Goal: Task Accomplishment & Management: Complete application form

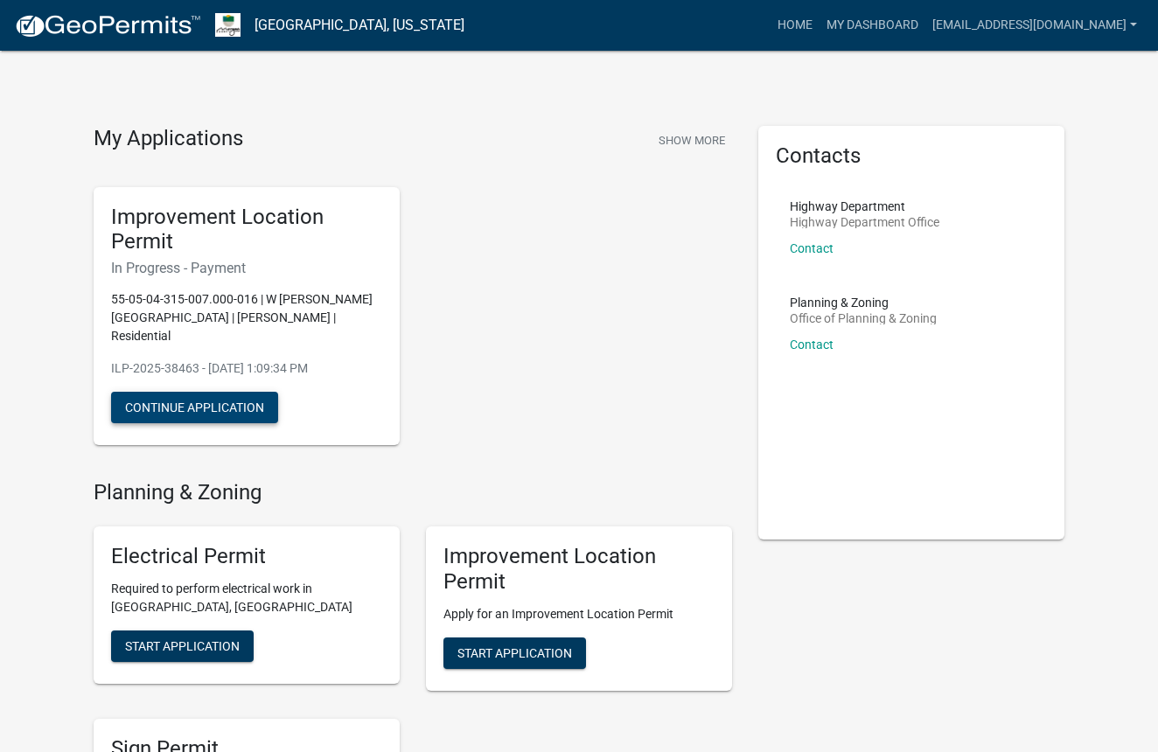
click at [232, 397] on button "Continue Application" at bounding box center [194, 407] width 167 height 31
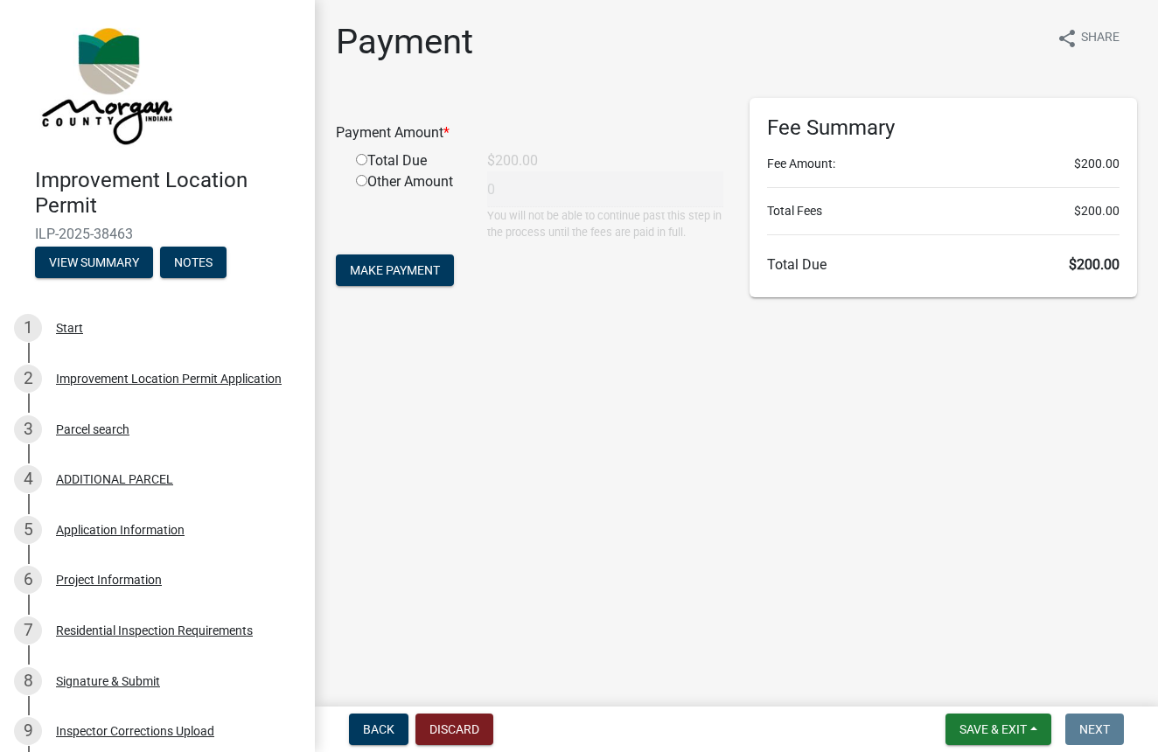
click at [363, 163] on input "radio" at bounding box center [361, 159] width 11 height 11
radio input "true"
type input "200"
click at [85, 269] on button "View Summary" at bounding box center [94, 262] width 118 height 31
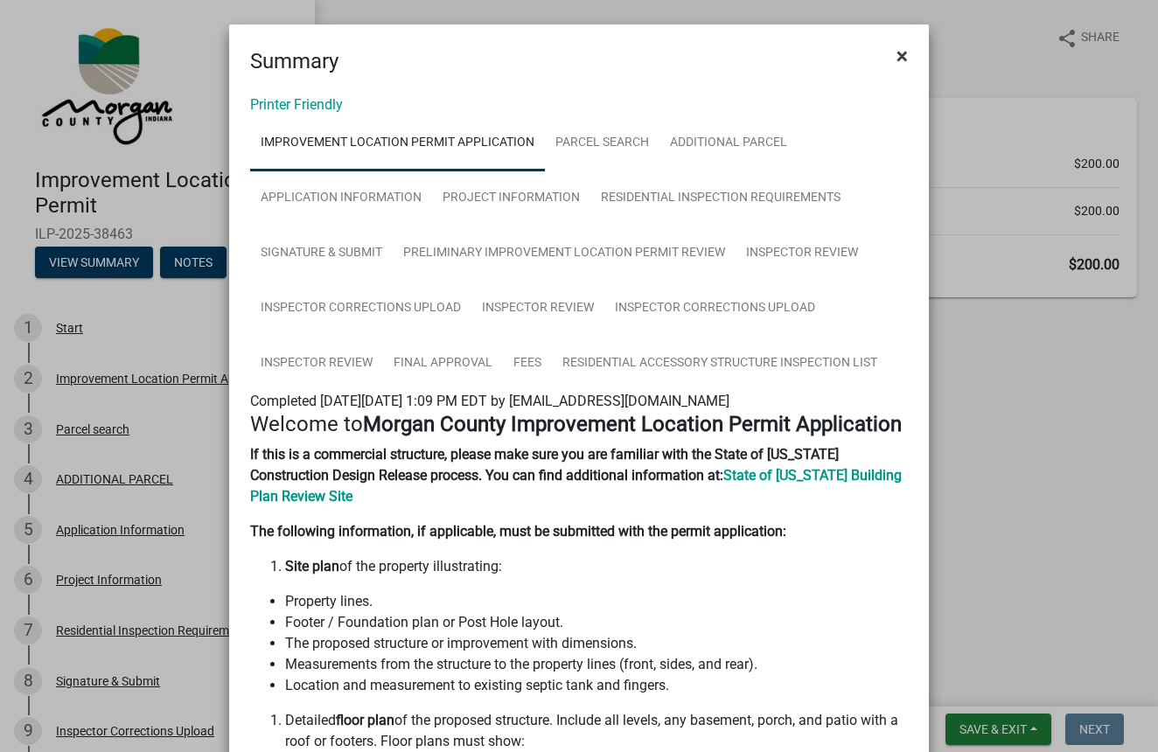
click at [904, 59] on span "×" at bounding box center [902, 56] width 11 height 24
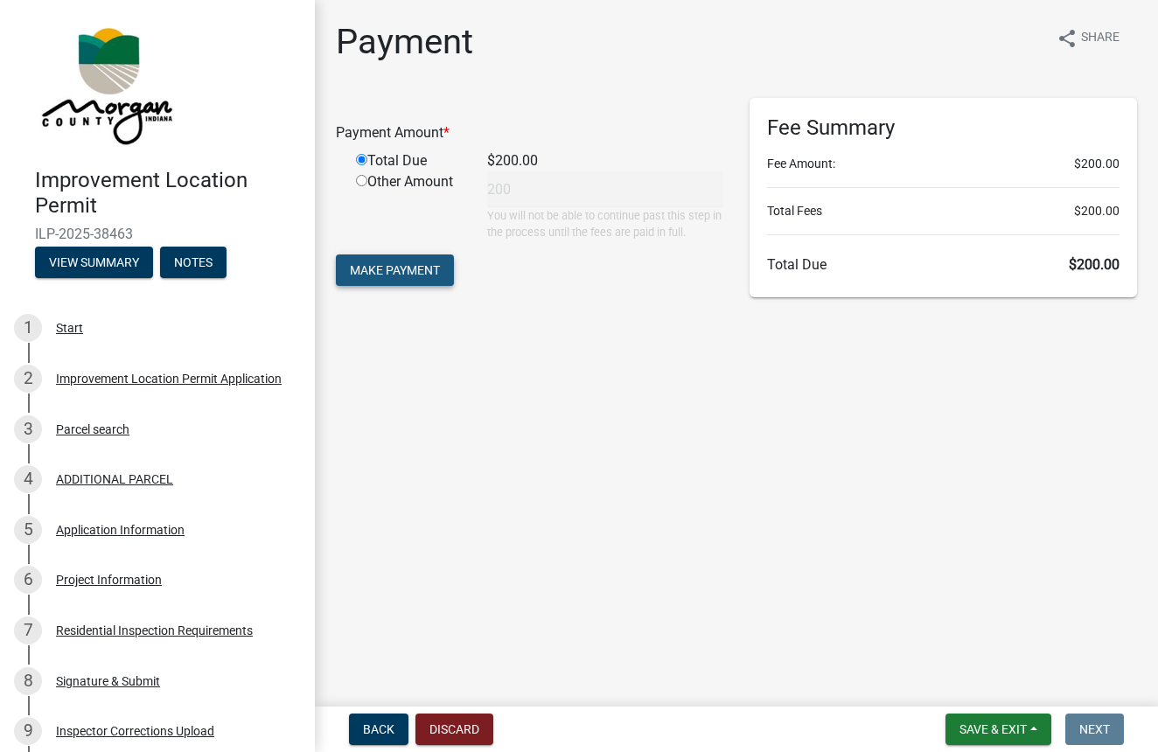
click at [390, 277] on button "Make Payment" at bounding box center [395, 270] width 118 height 31
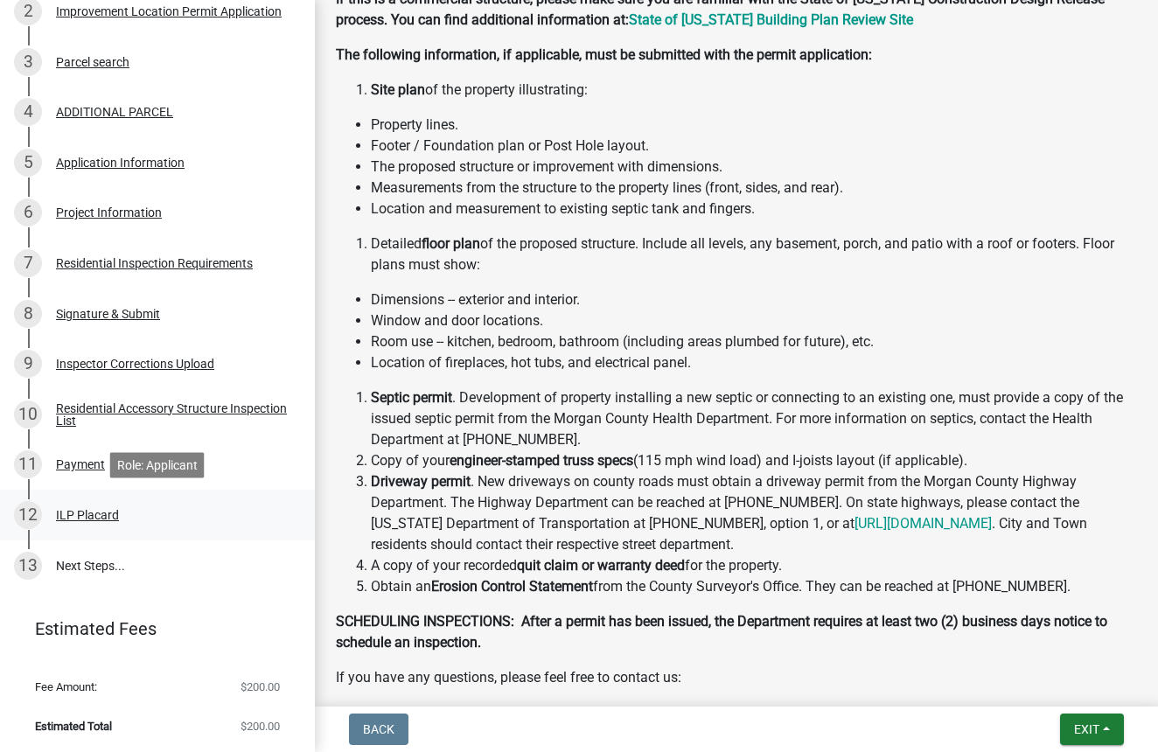
scroll to position [0, 1]
click at [110, 516] on div "ILP Placard" at bounding box center [87, 515] width 63 height 12
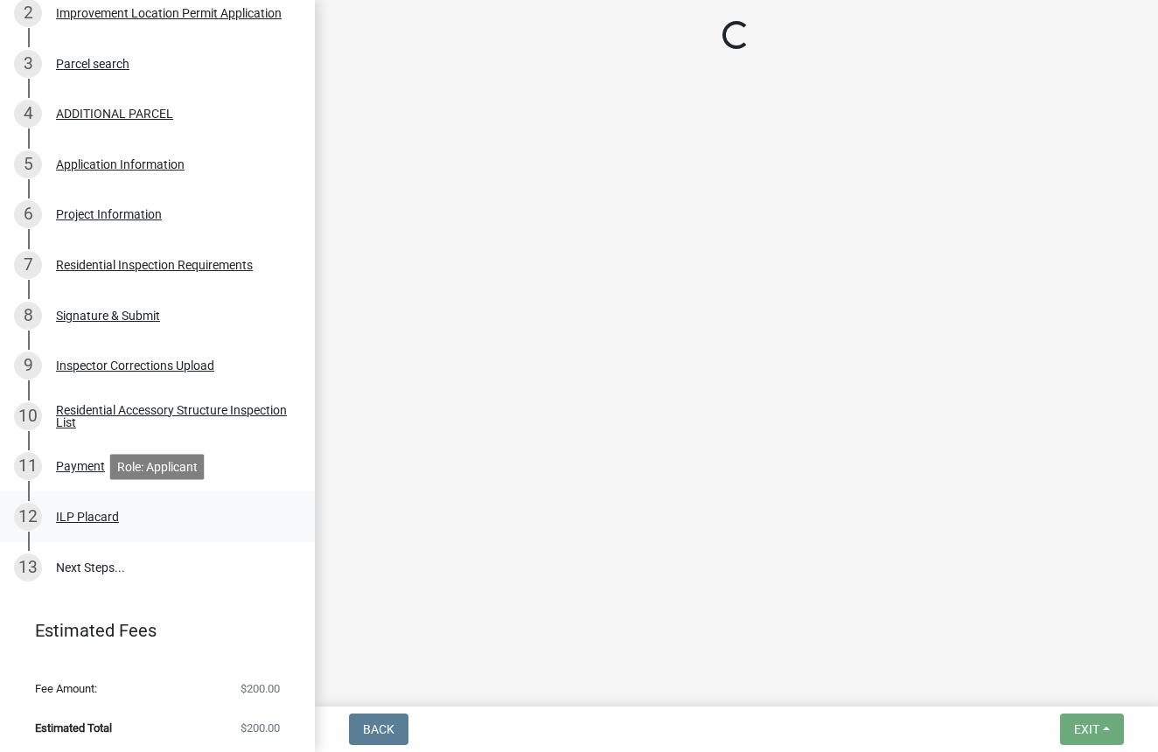
scroll to position [0, 0]
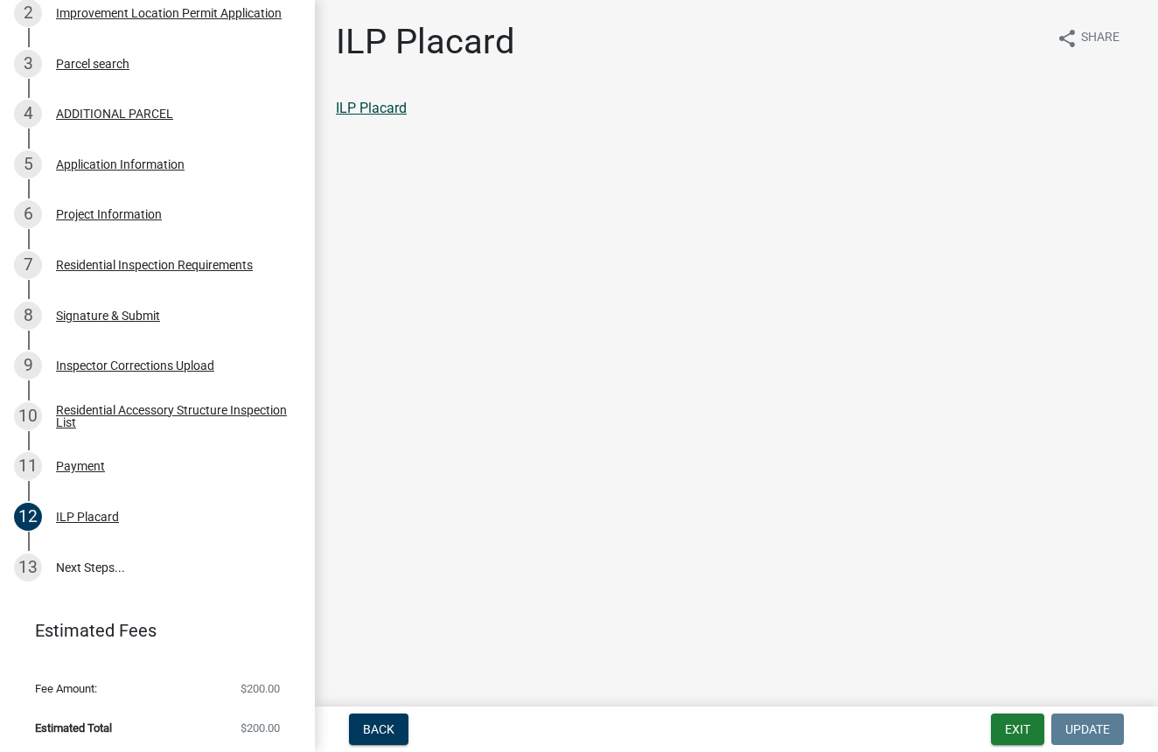
click at [352, 108] on link "ILP Placard" at bounding box center [371, 108] width 71 height 17
click at [85, 578] on link "13 Next Steps..." at bounding box center [157, 567] width 315 height 51
click at [126, 569] on link "13 Next Steps..." at bounding box center [157, 567] width 315 height 51
